Goal: Information Seeking & Learning: Learn about a topic

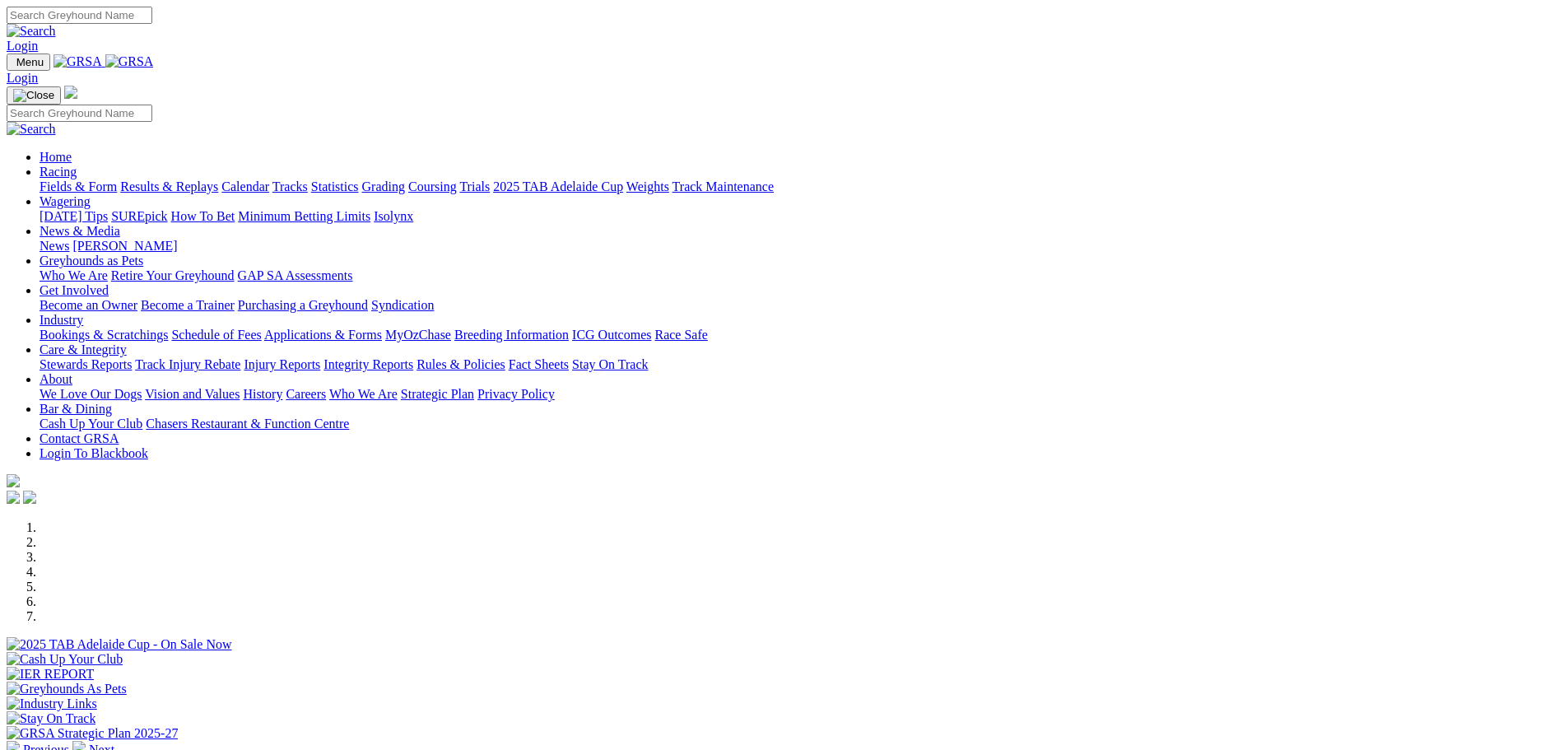
click at [218, 179] on link "Results & Replays" at bounding box center [169, 186] width 98 height 14
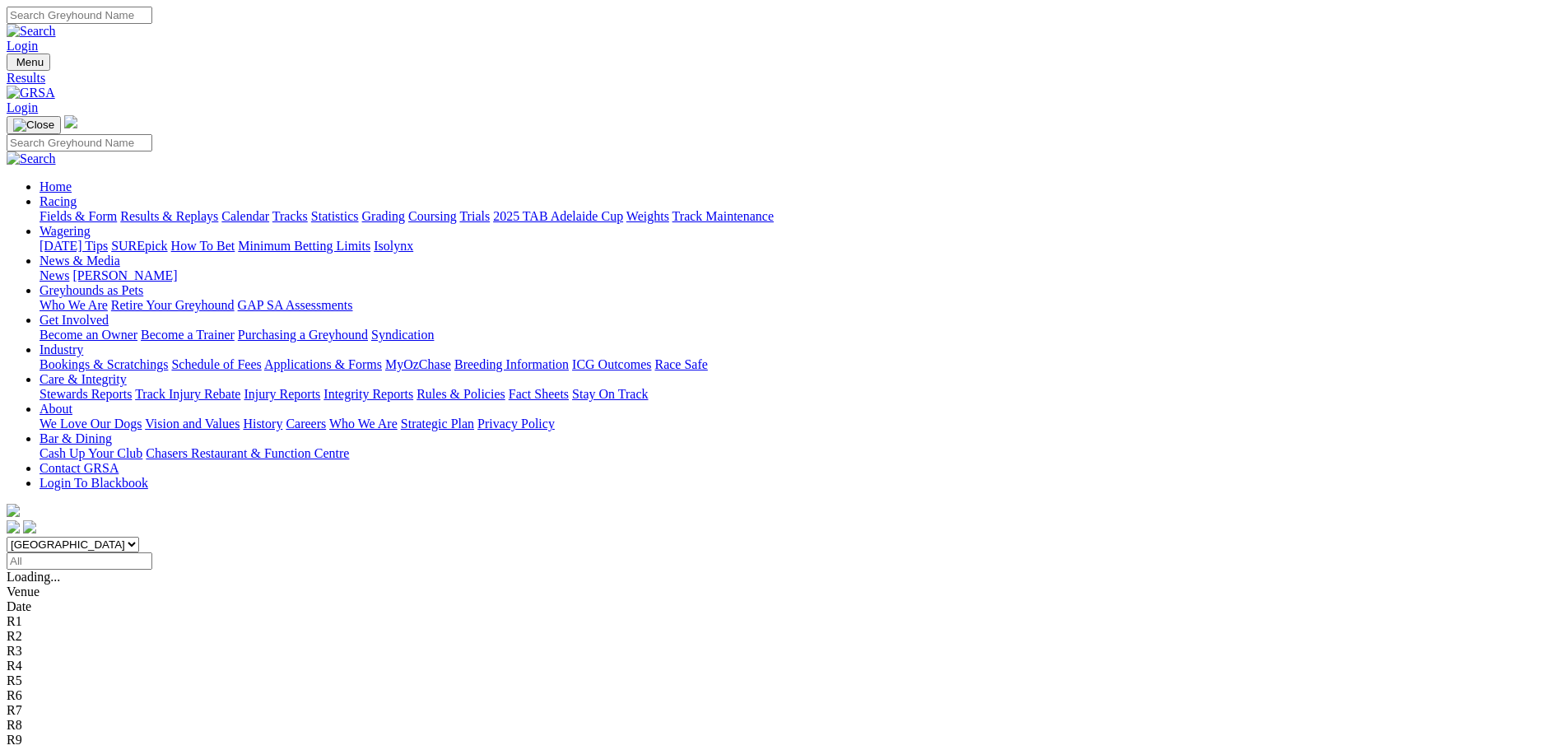
click at [22, 600] on span "R2" at bounding box center [15, 607] width 15 height 14
click at [22, 614] on span "R3" at bounding box center [15, 621] width 15 height 14
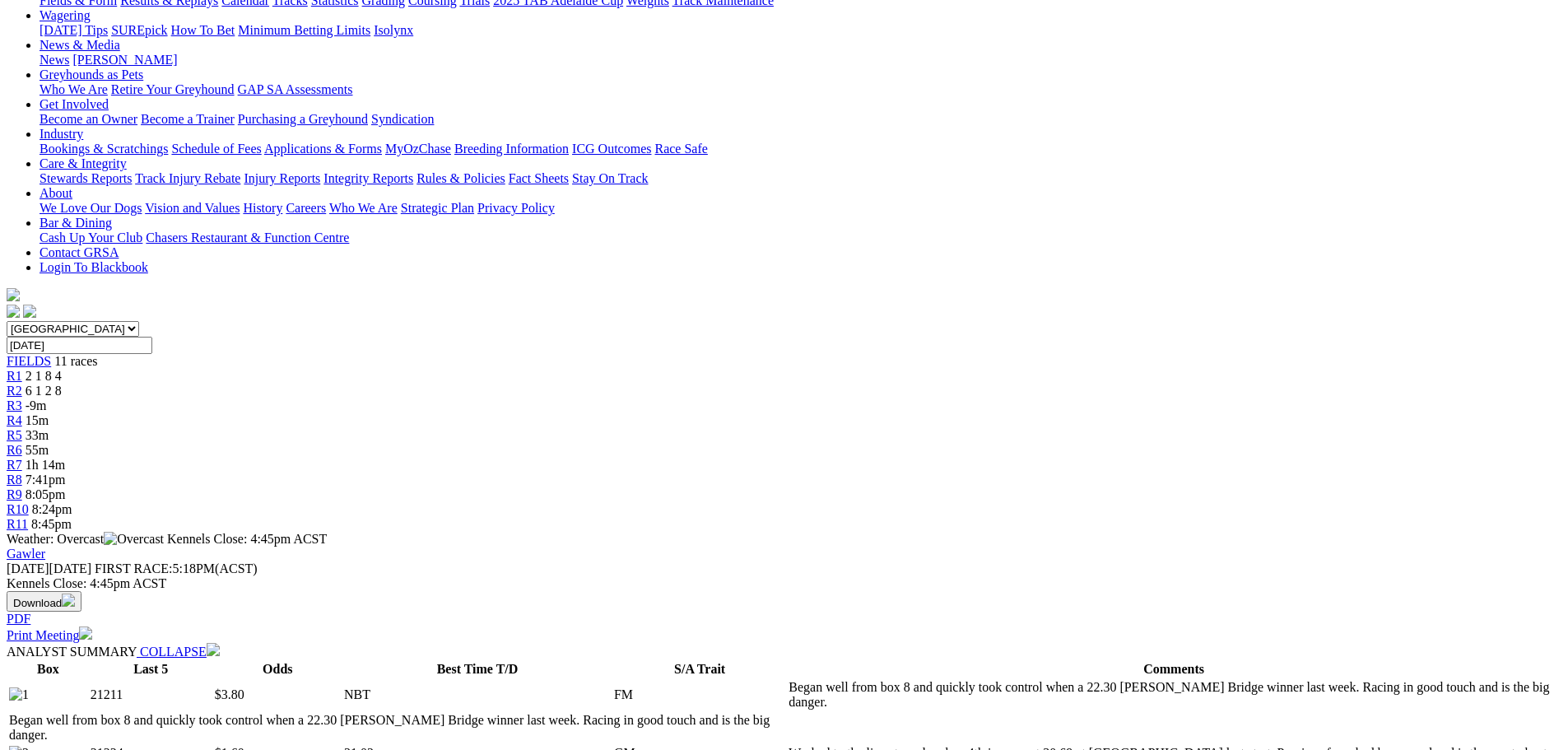
scroll to position [82, 0]
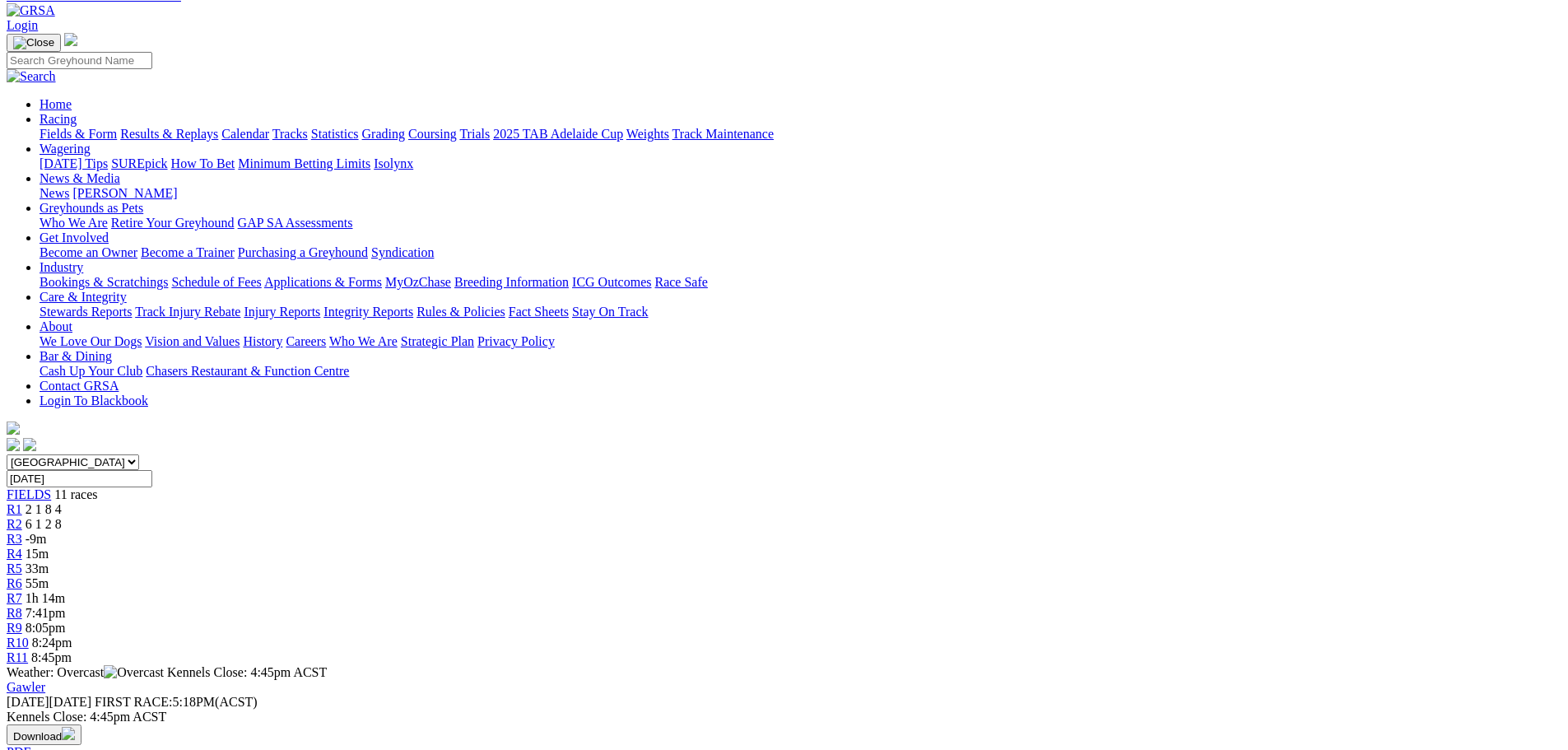
click at [22, 547] on span "R4" at bounding box center [15, 553] width 15 height 14
click at [117, 127] on link "Fields & Form" at bounding box center [78, 134] width 77 height 14
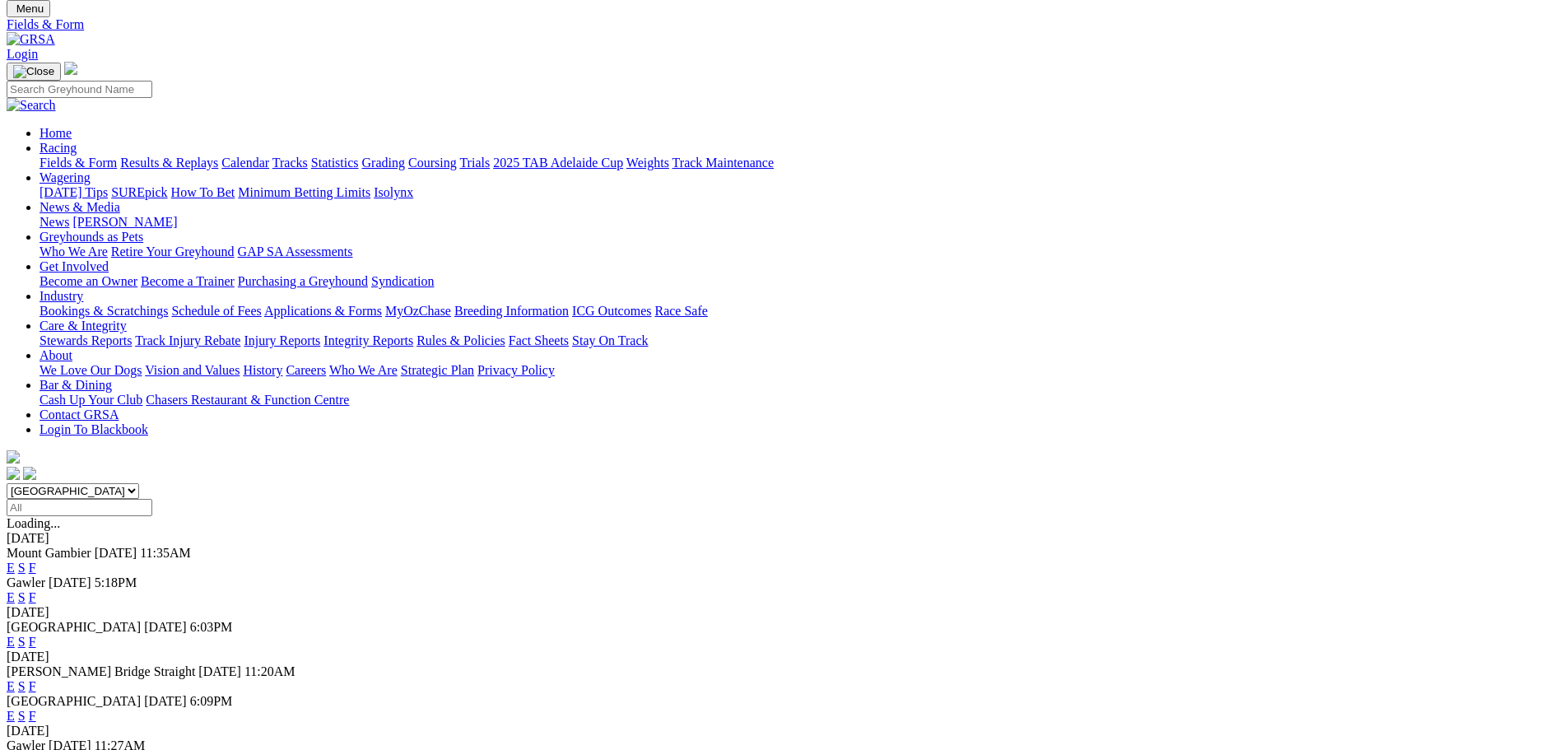
scroll to position [82, 0]
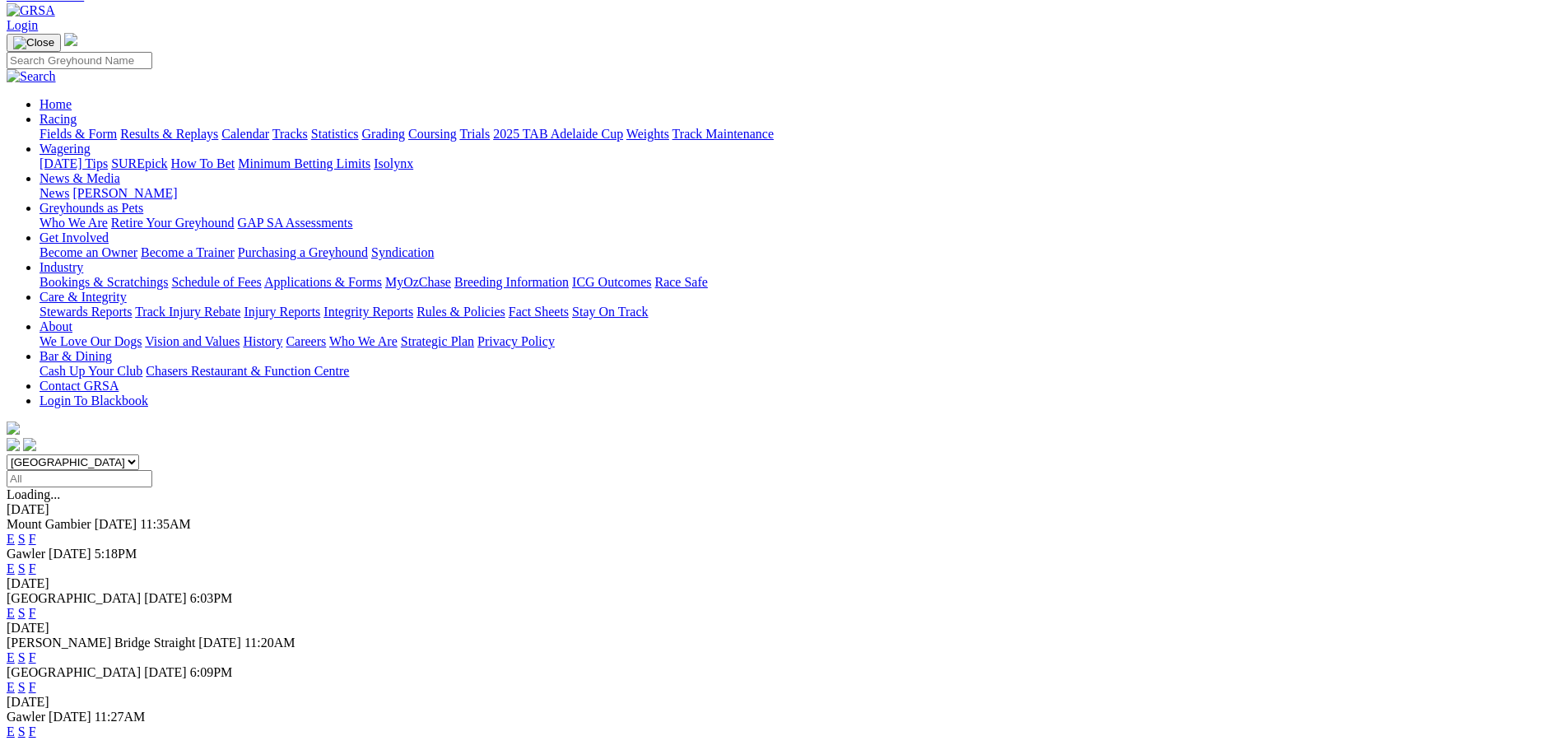
click at [36, 724] on link "F" at bounding box center [33, 731] width 8 height 14
